Goal: Task Accomplishment & Management: Use online tool/utility

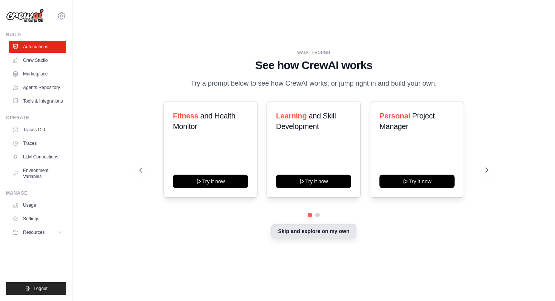
click at [306, 231] on button "Skip and explore on my own" at bounding box center [314, 231] width 84 height 14
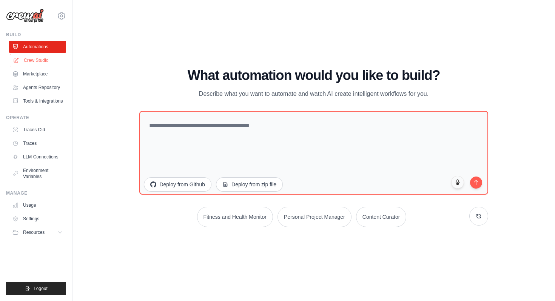
click at [29, 60] on link "Crew Studio" at bounding box center [38, 60] width 57 height 12
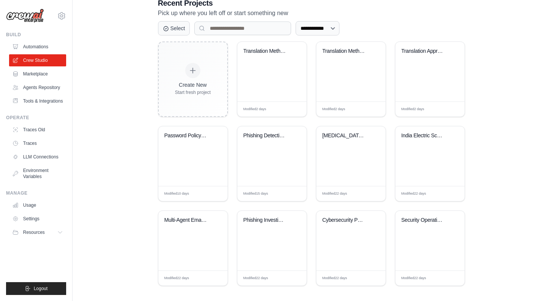
scroll to position [172, 0]
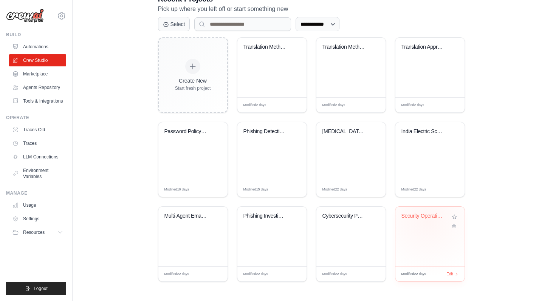
click at [427, 221] on div "Security Operations Center - Cyber ..." at bounding box center [424, 218] width 46 height 10
click at [350, 252] on div "Cybersecurity Phishing Investigatio..." at bounding box center [350, 237] width 69 height 60
click at [260, 232] on div "Phishing Investigation Team" at bounding box center [271, 237] width 69 height 60
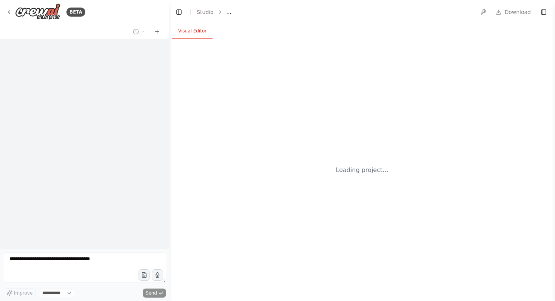
select select "****"
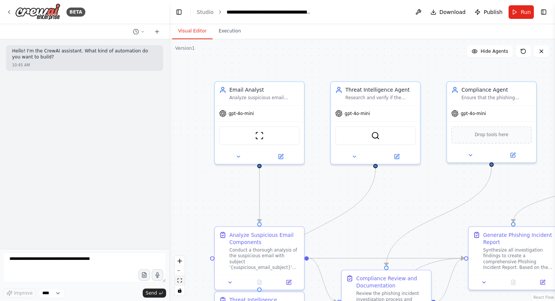
click at [182, 281] on button "fit view" at bounding box center [180, 281] width 10 height 10
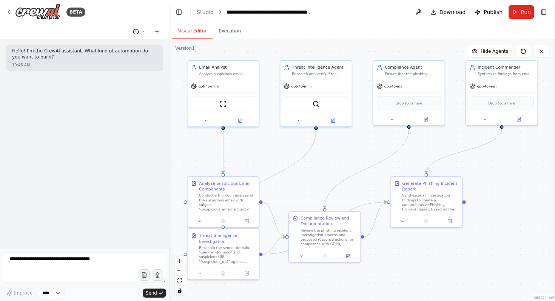
click at [141, 30] on icon at bounding box center [143, 31] width 5 height 5
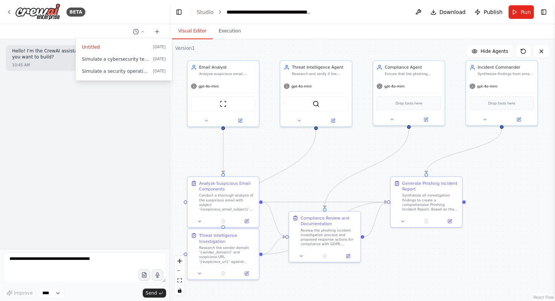
click at [75, 137] on div at bounding box center [84, 150] width 169 height 301
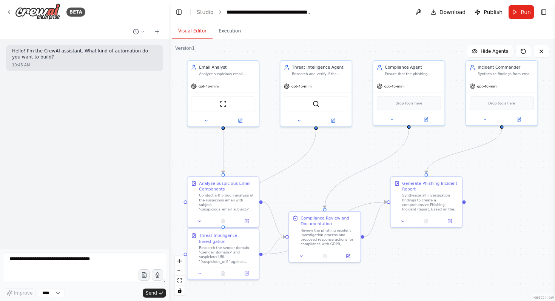
click at [57, 103] on div "Hello! I'm the CrewAI assistant. What kind of automation do you want to build? …" at bounding box center [84, 144] width 169 height 210
click at [225, 29] on button "Execution" at bounding box center [230, 31] width 34 height 16
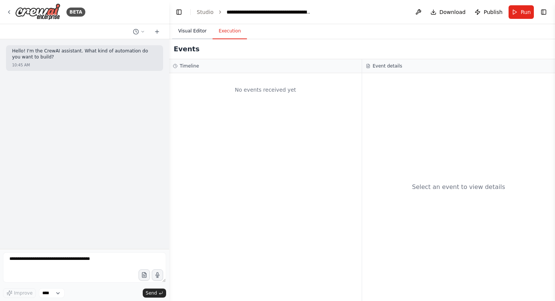
click at [186, 32] on button "Visual Editor" at bounding box center [192, 31] width 40 height 16
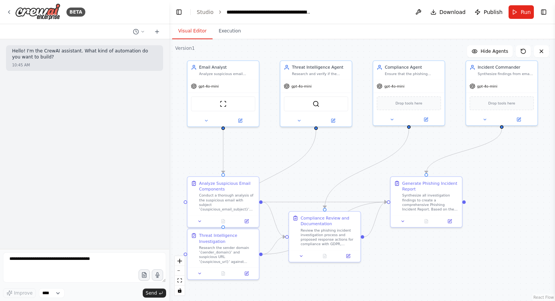
click at [74, 65] on div "10:45 AM" at bounding box center [84, 65] width 145 height 6
click at [136, 36] on button at bounding box center [139, 31] width 18 height 9
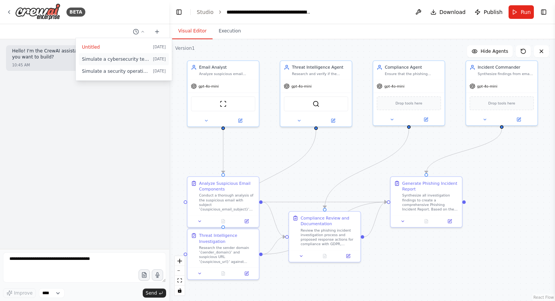
click at [136, 61] on span "Simulate a cybersecurity team investigating a suspected phishing email. Roles: …" at bounding box center [116, 59] width 68 height 6
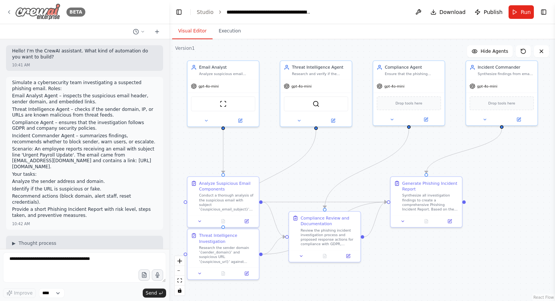
click at [10, 13] on icon at bounding box center [9, 12] width 2 height 3
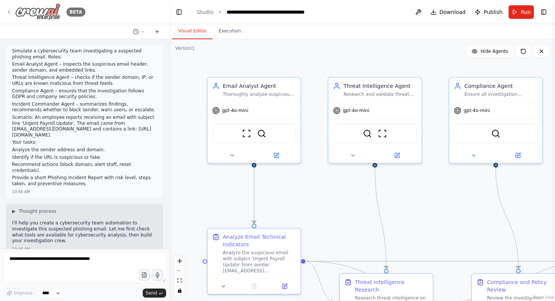
click at [9, 11] on icon at bounding box center [9, 12] width 6 height 6
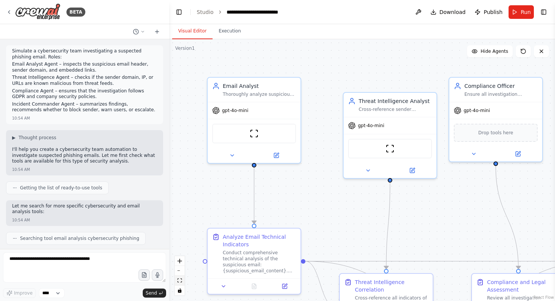
click at [181, 280] on icon "fit view" at bounding box center [180, 281] width 5 height 4
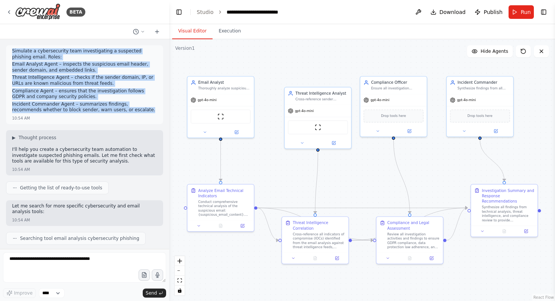
drag, startPoint x: 12, startPoint y: 52, endPoint x: 123, endPoint y: 112, distance: 125.8
click at [123, 112] on div "Simulate a cybersecurity team investigating a suspected phishing email. Roles: …" at bounding box center [84, 81] width 145 height 66
copy div "Simulate a cybersecurity team investigating a suspected phishing email. Roles: …"
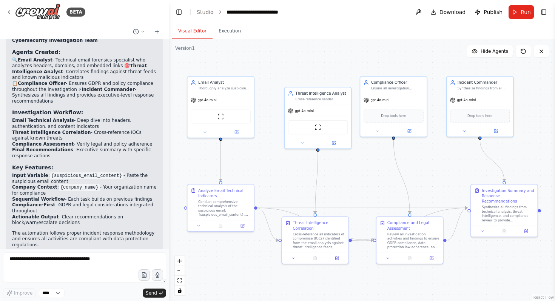
scroll to position [558, 0]
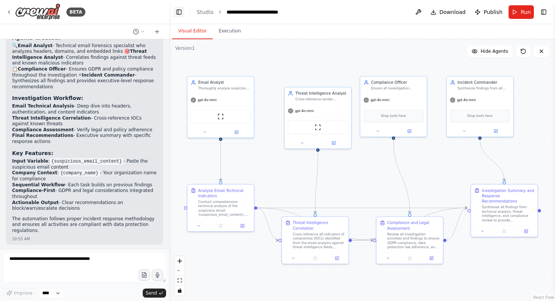
click at [179, 10] on button "Toggle Left Sidebar" at bounding box center [179, 12] width 11 height 11
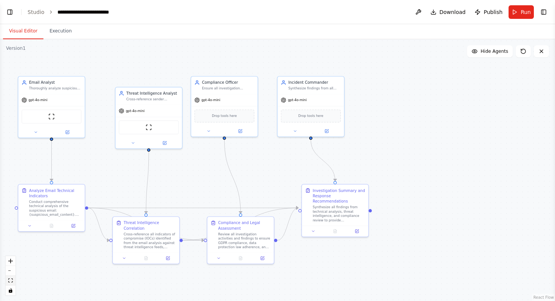
click at [10, 278] on button "fit view" at bounding box center [11, 281] width 10 height 10
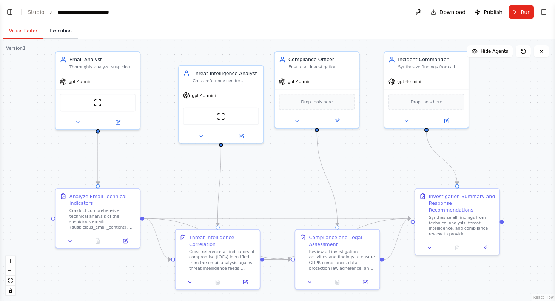
click at [60, 31] on button "Execution" at bounding box center [60, 31] width 34 height 16
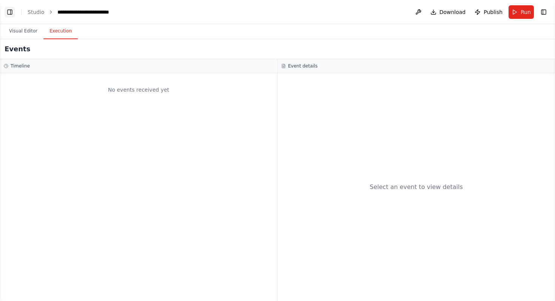
click at [12, 13] on button "Toggle Left Sidebar" at bounding box center [10, 12] width 11 height 11
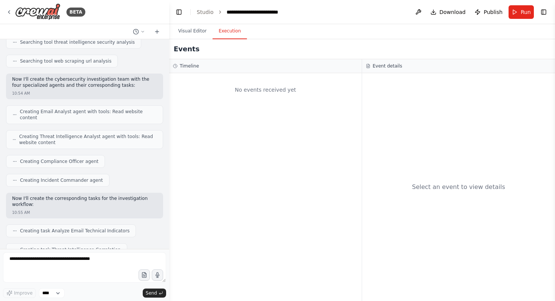
scroll to position [0, 0]
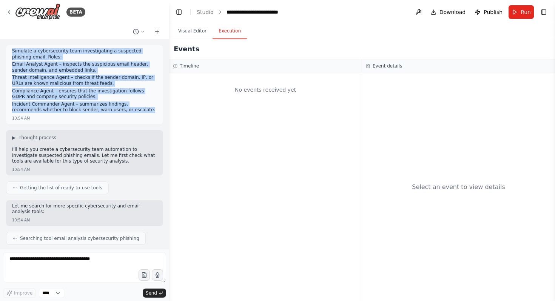
click at [127, 111] on p "Incident Commander Agent – summarizes findings, recommends whether to block sen…" at bounding box center [84, 108] width 145 height 12
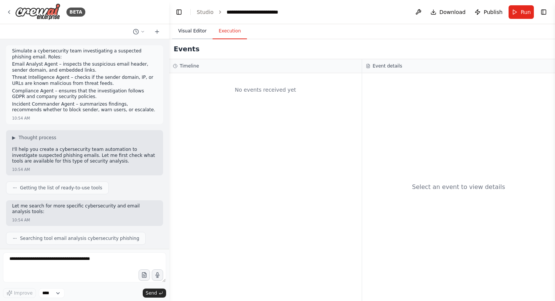
click at [193, 29] on button "Visual Editor" at bounding box center [192, 31] width 40 height 16
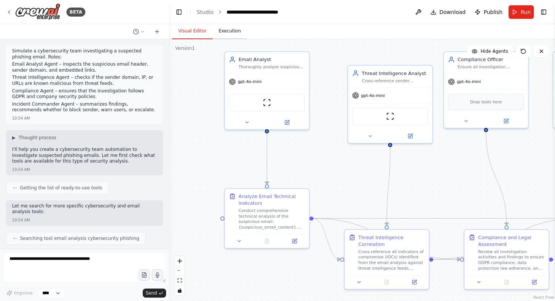
click at [225, 30] on button "Execution" at bounding box center [230, 31] width 34 height 16
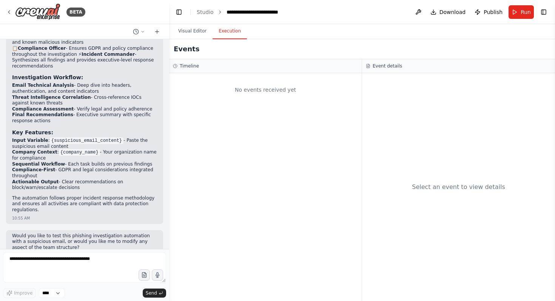
scroll to position [597, 0]
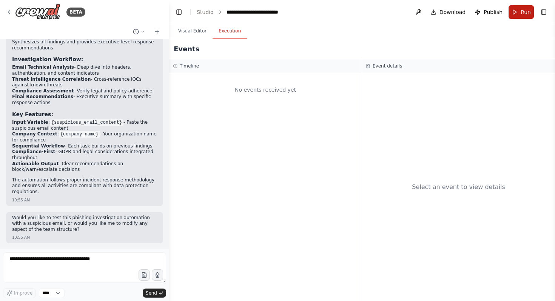
click at [515, 16] on button "Run" at bounding box center [521, 12] width 25 height 14
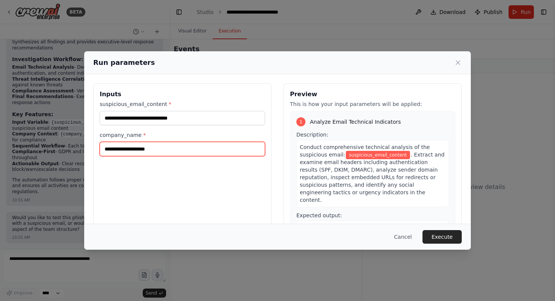
click at [132, 147] on input "company_name *" at bounding box center [182, 149] width 165 height 14
paste input "**********"
type input "**********"
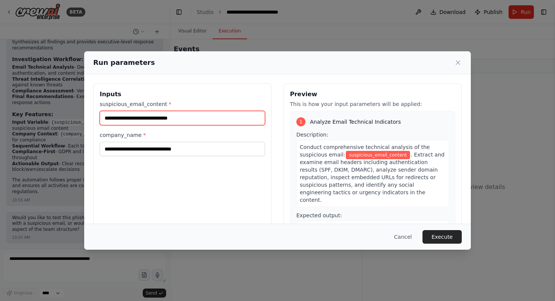
click at [204, 117] on input "suspicious_email_content *" at bounding box center [182, 118] width 165 height 14
paste input "**********"
type input "**********"
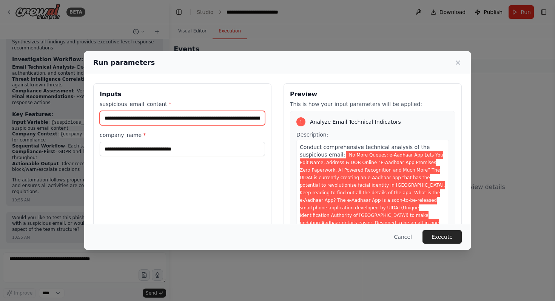
scroll to position [0, 1728]
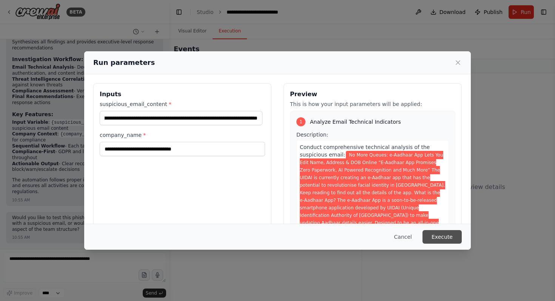
click at [446, 236] on button "Execute" at bounding box center [442, 237] width 39 height 14
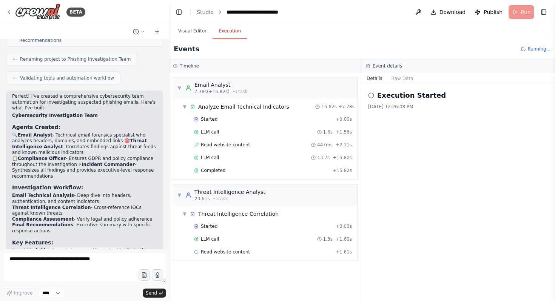
scroll to position [597, 0]
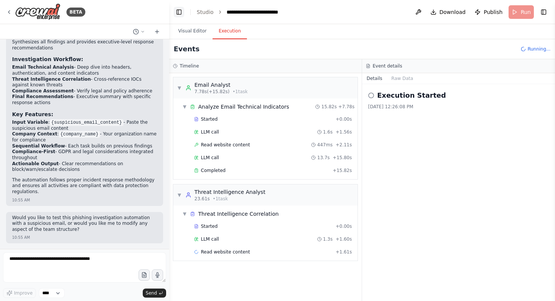
click at [179, 11] on button "Toggle Left Sidebar" at bounding box center [179, 12] width 11 height 11
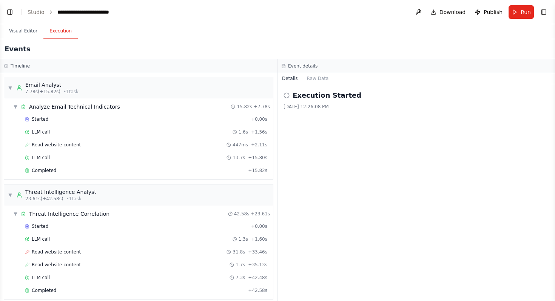
scroll to position [170, 0]
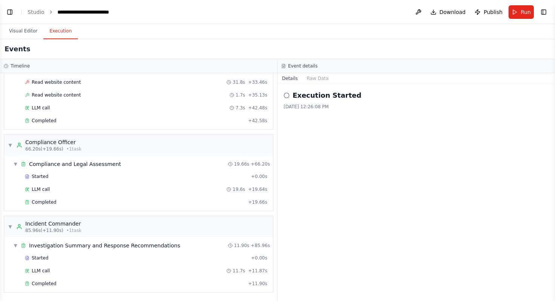
drag, startPoint x: 277, startPoint y: 205, endPoint x: 293, endPoint y: 205, distance: 16.2
click at [293, 205] on div "Timeline ▼ Email Analyst 7.78s (+15.82s) • 1 task ▼ Analyze Email Technical Ind…" at bounding box center [277, 180] width 555 height 242
drag, startPoint x: 284, startPoint y: 65, endPoint x: 331, endPoint y: 66, distance: 47.6
click at [331, 66] on div "Event details" at bounding box center [416, 66] width 270 height 6
click at [260, 54] on div "Events" at bounding box center [277, 49] width 555 height 20
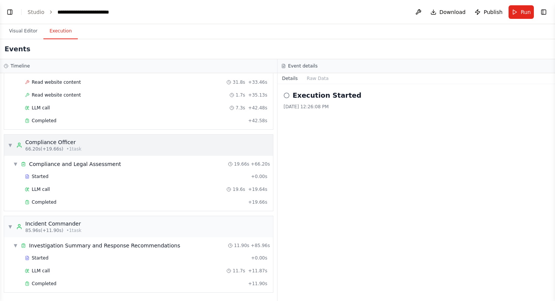
scroll to position [0, 0]
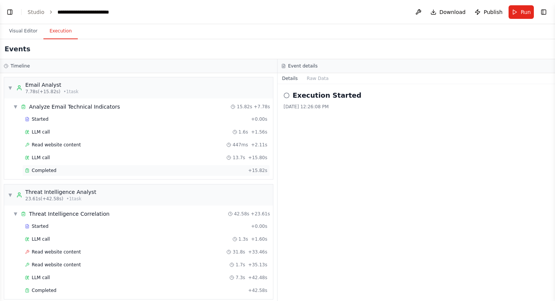
click at [78, 169] on div "Completed" at bounding box center [135, 171] width 220 height 6
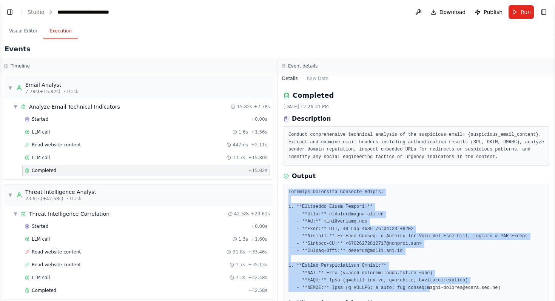
drag, startPoint x: 289, startPoint y: 199, endPoint x: 431, endPoint y: 292, distance: 170.2
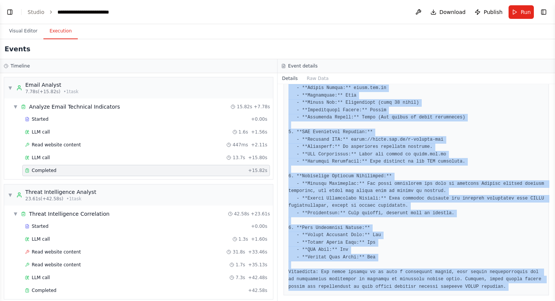
scroll to position [236, 0]
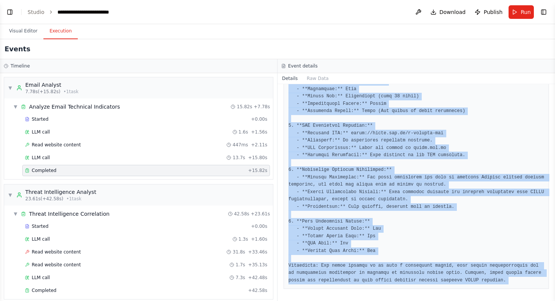
drag, startPoint x: 289, startPoint y: 199, endPoint x: 555, endPoint y: 301, distance: 285.0
click at [555, 301] on div "BETA Simulate a cybersecurity team investigating a suspected phishing email. Ro…" at bounding box center [277, 150] width 555 height 301
copy div "Detailed Technical Analysis Report: 1. **Extracted Email Headers:** - **From:**…"
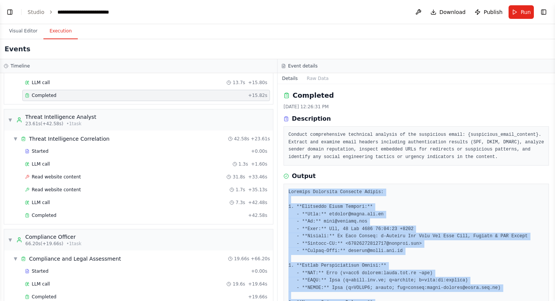
scroll to position [80, 0]
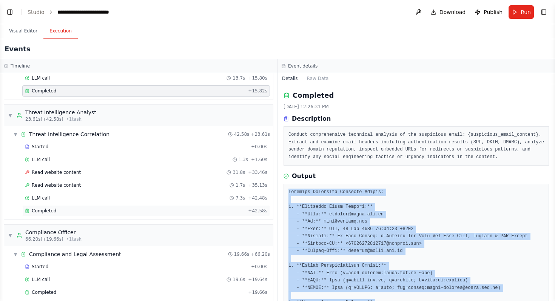
click at [73, 211] on div "Completed" at bounding box center [135, 211] width 220 height 6
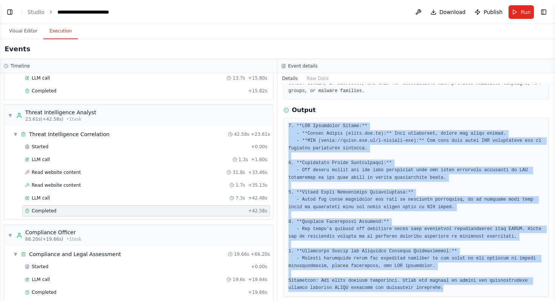
scroll to position [74, 0]
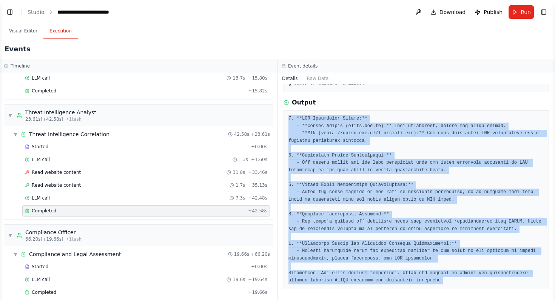
drag, startPoint x: 289, startPoint y: 125, endPoint x: 495, endPoint y: 299, distance: 269.7
click at [495, 299] on div "Completed 9/24/2025, 12:27:14 PM Description Cross-reference all indicators of …" at bounding box center [417, 192] width 278 height 217
copy pre "1. **IOC Reputation Scores:** - **Sender Domain (uidai.gov.in):** High reputati…"
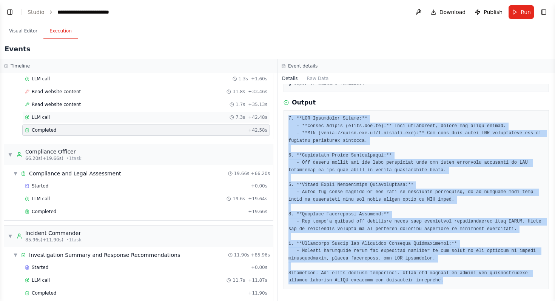
scroll to position [170, 0]
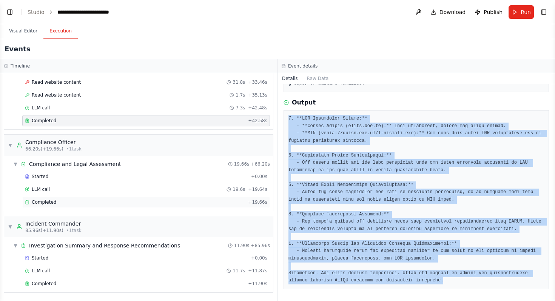
click at [91, 207] on div "Completed + 19.66s" at bounding box center [146, 202] width 248 height 11
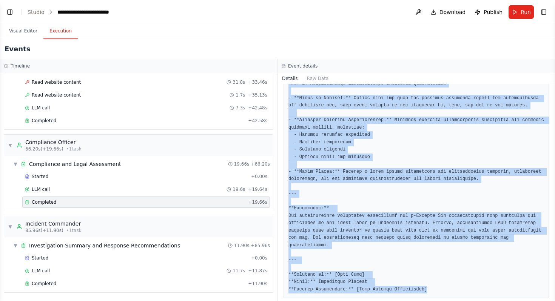
scroll to position [641, 0]
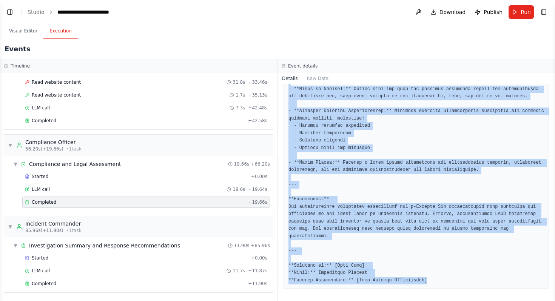
drag, startPoint x: 289, startPoint y: 93, endPoint x: 433, endPoint y: 301, distance: 253.3
click at [433, 301] on div "Completed 9/24/2025, 12:27:33 PM Description Review all investigation activitie…" at bounding box center [417, 192] width 278 height 217
copy pre "### Compliance Assessment Document **Date:** 2025-09-24 **Subject:** Investigat…"
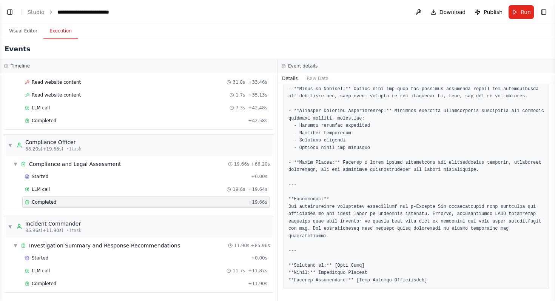
click at [81, 286] on div "Completed" at bounding box center [135, 284] width 220 height 6
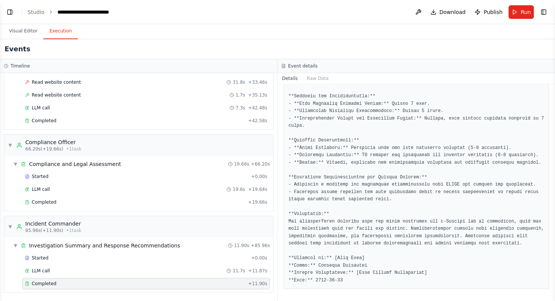
scroll to position [450, 0]
click at [65, 286] on div "Completed" at bounding box center [135, 284] width 220 height 6
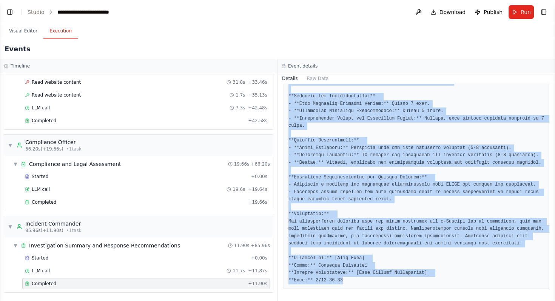
drag, startPoint x: 289, startPoint y: 111, endPoint x: 454, endPoint y: 301, distance: 251.7
click at [454, 301] on div "Completed 9/24/2025, 12:27:45 PM Description Synthesize all findings from techn…" at bounding box center [417, 192] width 278 height 217
copy pre "**Executive Summary Report** **Incident Severity Classification:** - **Severity…"
click at [25, 33] on button "Visual Editor" at bounding box center [23, 31] width 40 height 16
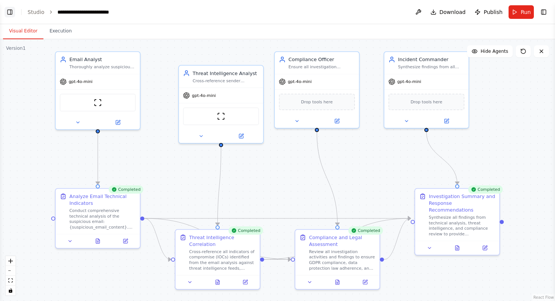
click at [9, 12] on button "Toggle Left Sidebar" at bounding box center [10, 12] width 11 height 11
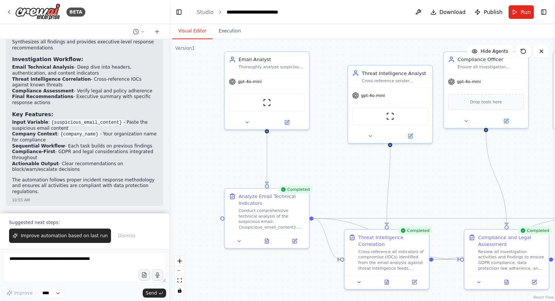
click at [549, 17] on header "**********" at bounding box center [362, 12] width 386 height 24
click at [542, 10] on button "Toggle Right Sidebar" at bounding box center [544, 12] width 11 height 11
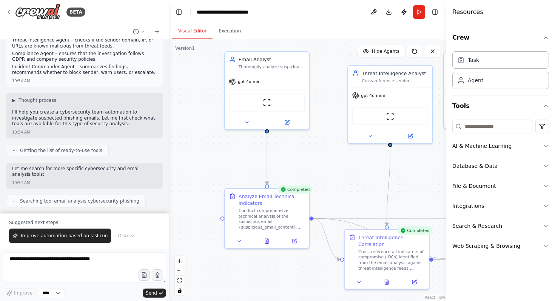
scroll to position [0, 0]
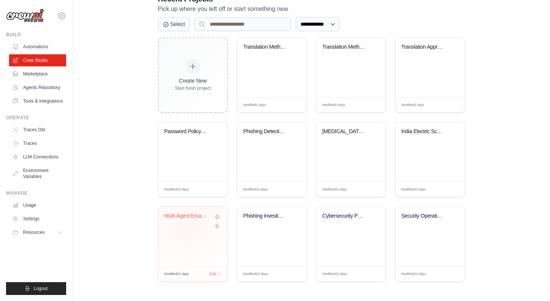
click at [188, 226] on div "Multi-Agent Email Classification Pi..." at bounding box center [192, 221] width 57 height 17
click at [267, 141] on div "Phishing Detection System" at bounding box center [271, 136] width 57 height 17
click at [182, 143] on div "Password Policy Analyzer" at bounding box center [192, 136] width 57 height 17
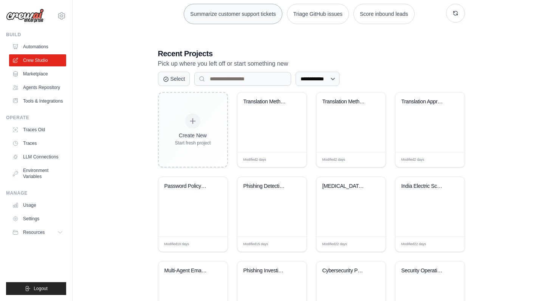
scroll to position [115, 0]
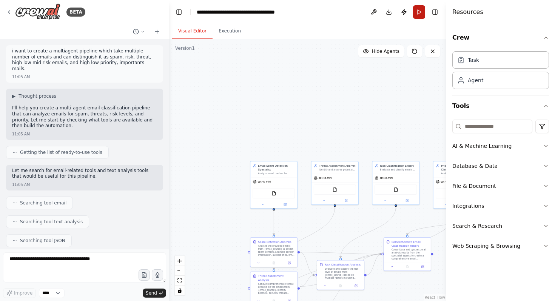
click at [419, 15] on button "Run" at bounding box center [419, 12] width 12 height 14
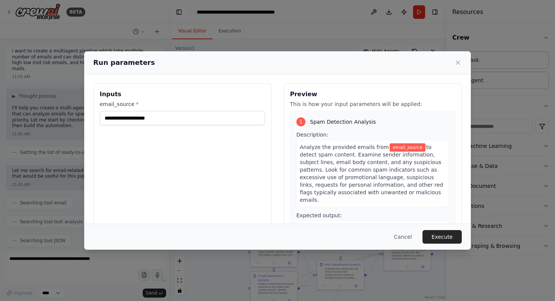
click at [433, 14] on div "Run parameters Inputs email_source * Preview This is how your input parameters …" at bounding box center [277, 150] width 555 height 301
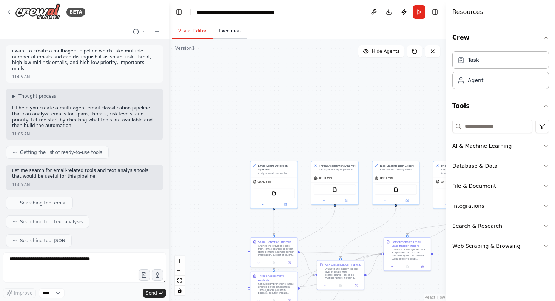
click at [232, 32] on button "Execution" at bounding box center [230, 31] width 34 height 16
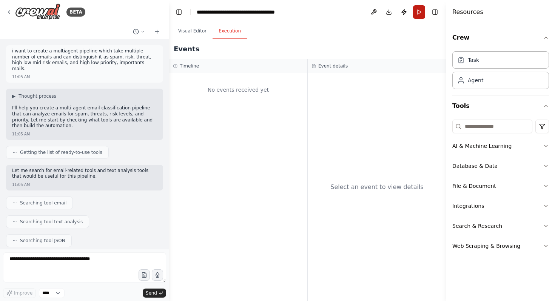
click at [418, 14] on button "Run" at bounding box center [419, 12] width 12 height 14
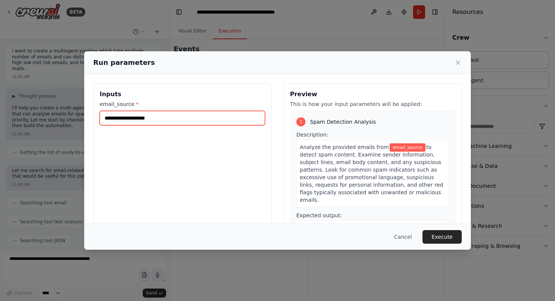
click at [169, 117] on input "email_source *" at bounding box center [182, 118] width 165 height 14
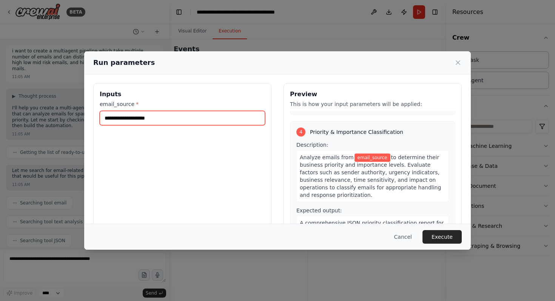
scroll to position [454, 0]
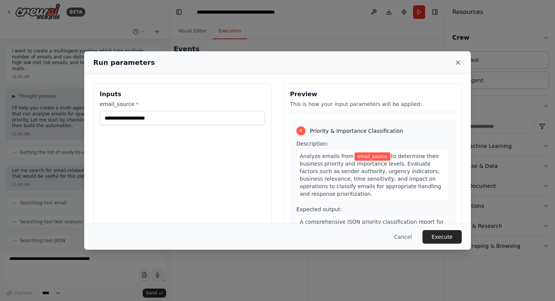
click at [458, 63] on icon at bounding box center [458, 63] width 8 height 8
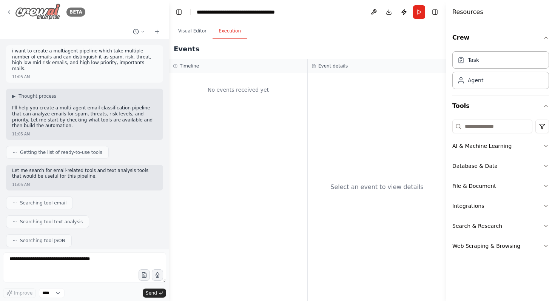
click at [8, 10] on icon at bounding box center [9, 12] width 6 height 6
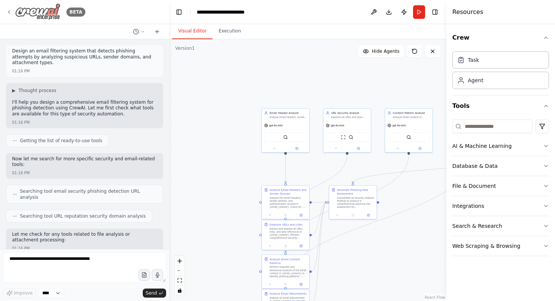
click at [9, 12] on icon at bounding box center [9, 12] width 6 height 6
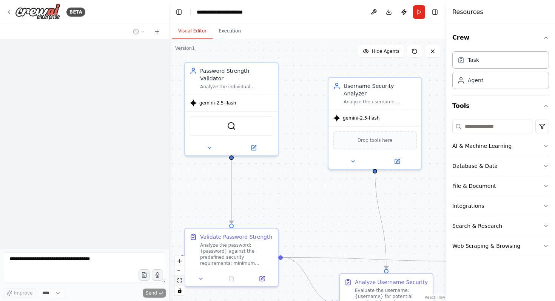
click at [182, 281] on button "fit view" at bounding box center [180, 281] width 10 height 10
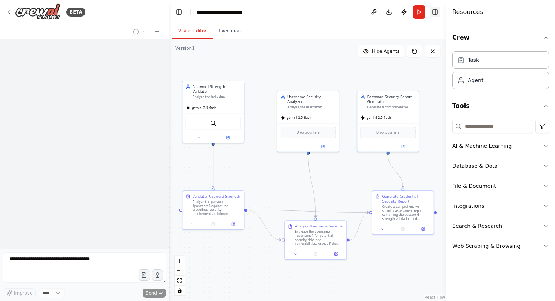
click at [436, 11] on button "Toggle Right Sidebar" at bounding box center [435, 12] width 11 height 11
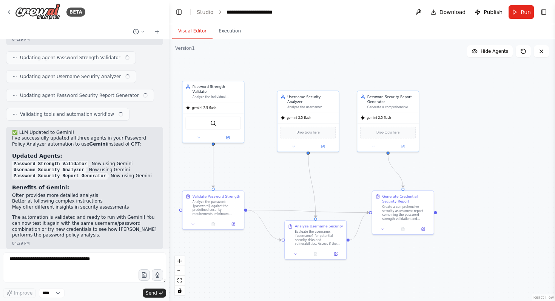
scroll to position [1610, 0]
click at [182, 281] on button "fit view" at bounding box center [180, 281] width 10 height 10
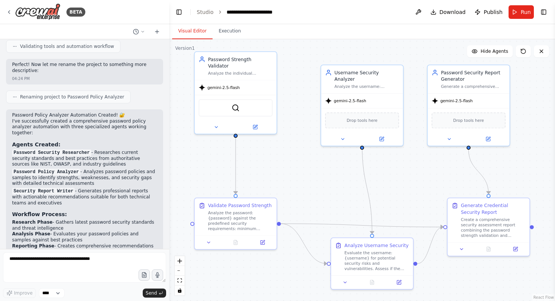
scroll to position [0, 0]
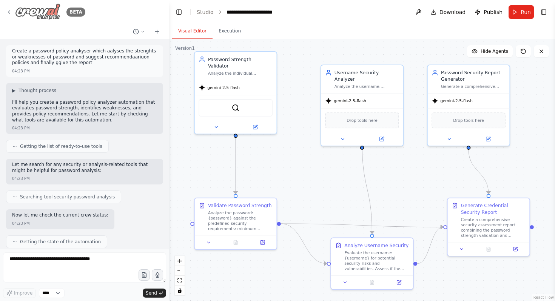
click at [9, 12] on icon at bounding box center [9, 12] width 6 height 6
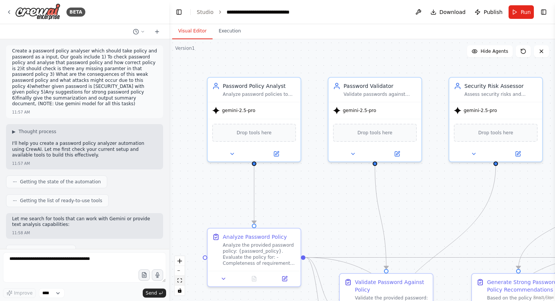
click at [181, 279] on icon "fit view" at bounding box center [180, 281] width 5 height 4
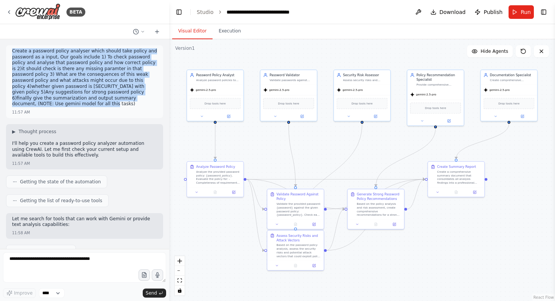
drag, startPoint x: 12, startPoint y: 51, endPoint x: 81, endPoint y: 108, distance: 89.9
click at [81, 108] on div "Create a password policy analyser which should take policy and password as a in…" at bounding box center [84, 78] width 145 height 60
copy p "Create a password policy analyser which should take policy and password as a in…"
click at [185, 116] on div ".deletable-edge-delete-btn { width: 20px; height: 20px; border: 0px solid #ffff…" at bounding box center [362, 170] width 386 height 262
click at [146, 102] on p "Create a password policy analyser which should take policy and password as a in…" at bounding box center [84, 77] width 145 height 59
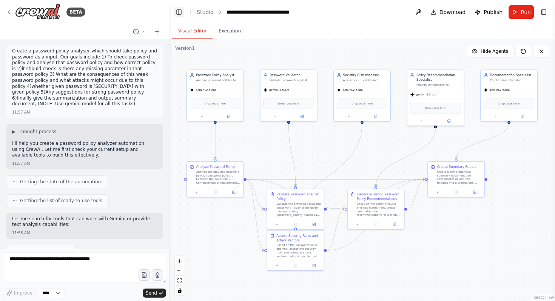
click at [179, 11] on button "Toggle Left Sidebar" at bounding box center [179, 12] width 11 height 11
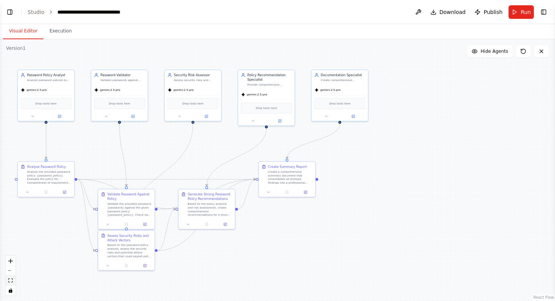
click at [12, 278] on button "fit view" at bounding box center [11, 281] width 10 height 10
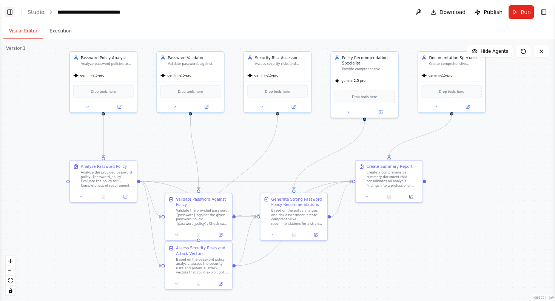
click at [10, 12] on button "Toggle Left Sidebar" at bounding box center [10, 12] width 11 height 11
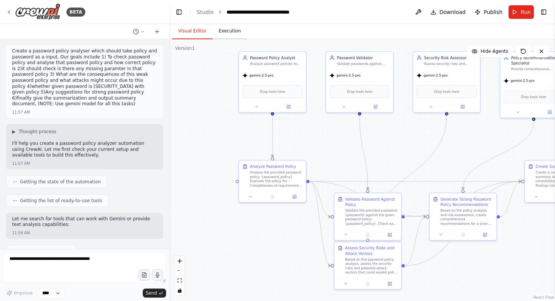
click at [228, 34] on button "Execution" at bounding box center [230, 31] width 34 height 16
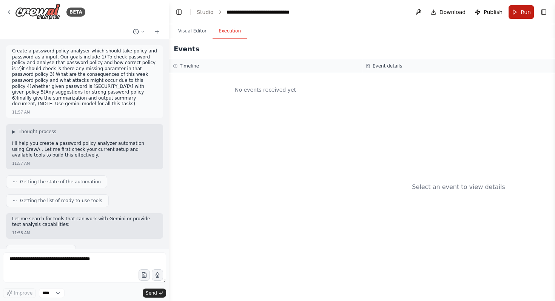
click at [519, 14] on button "Run" at bounding box center [521, 12] width 25 height 14
click at [192, 34] on button "Visual Editor" at bounding box center [192, 31] width 40 height 16
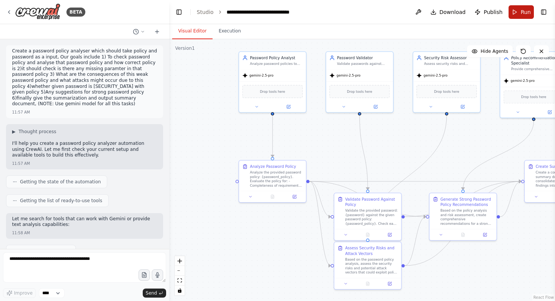
click at [526, 13] on span "Run" at bounding box center [526, 12] width 10 height 8
click at [221, 42] on div ".deletable-edge-delete-btn { width: 20px; height: 20px; border: 0px solid #ffff…" at bounding box center [362, 170] width 386 height 262
click at [235, 37] on button "Execution" at bounding box center [230, 31] width 34 height 16
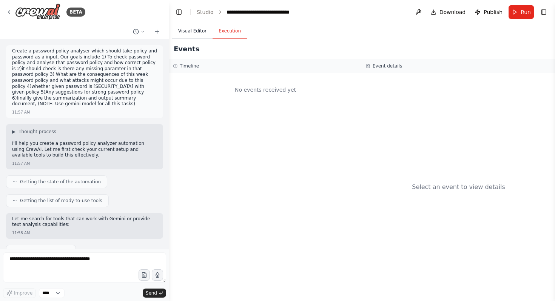
click at [204, 27] on button "Visual Editor" at bounding box center [192, 31] width 40 height 16
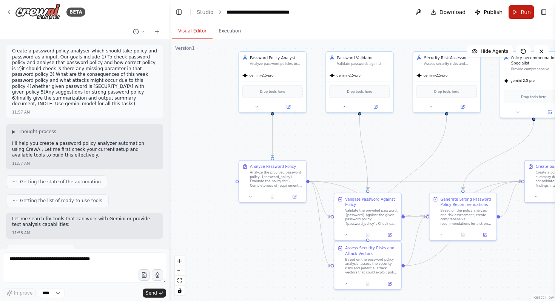
click at [513, 14] on button "Run" at bounding box center [521, 12] width 25 height 14
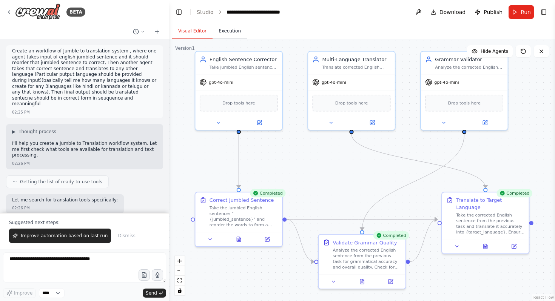
click at [226, 29] on button "Execution" at bounding box center [230, 31] width 34 height 16
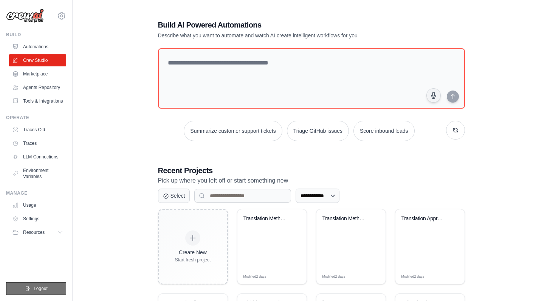
click at [51, 289] on button "Logout" at bounding box center [36, 289] width 60 height 13
